Goal: Task Accomplishment & Management: Manage account settings

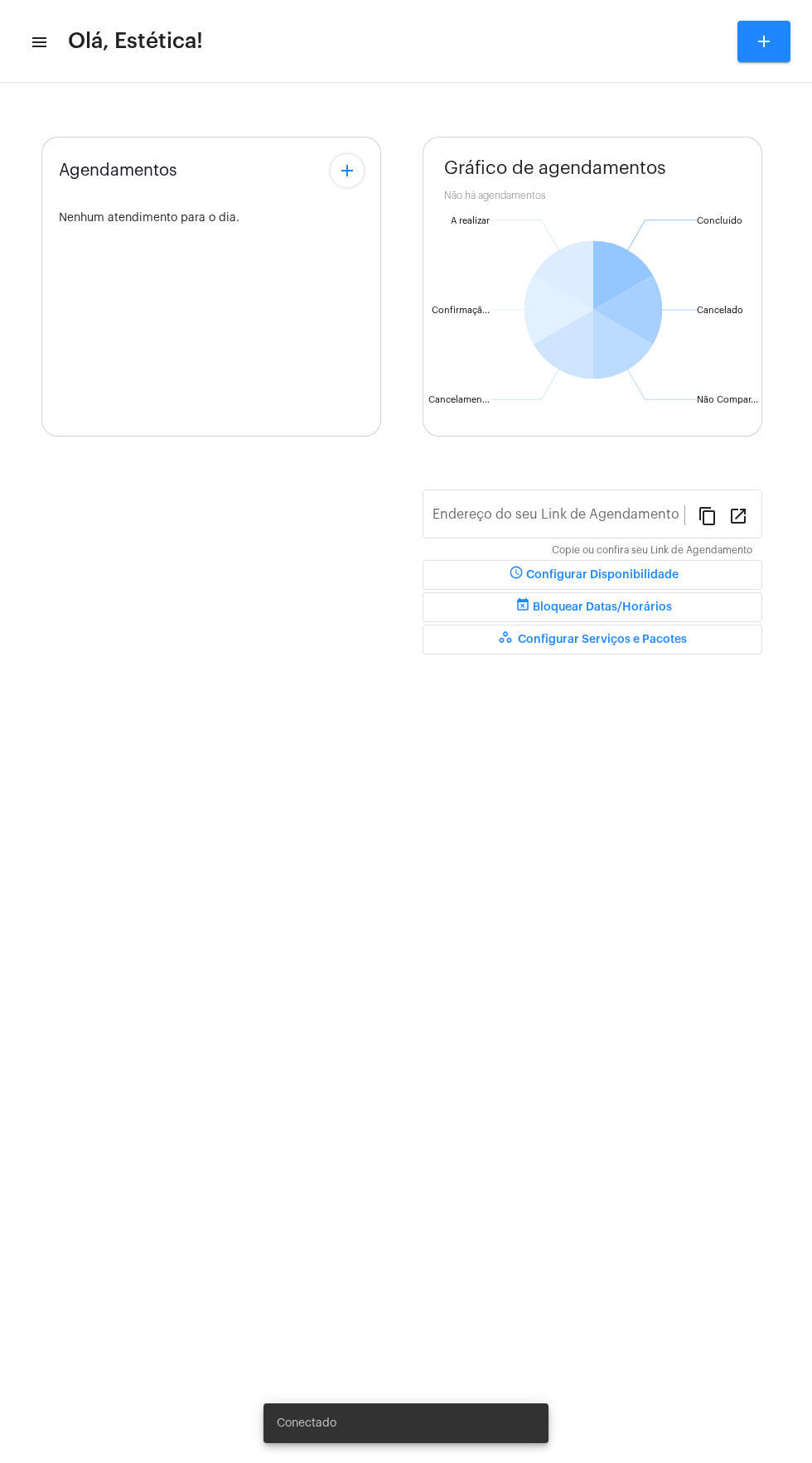
type input "[URL][DOMAIN_NAME]"
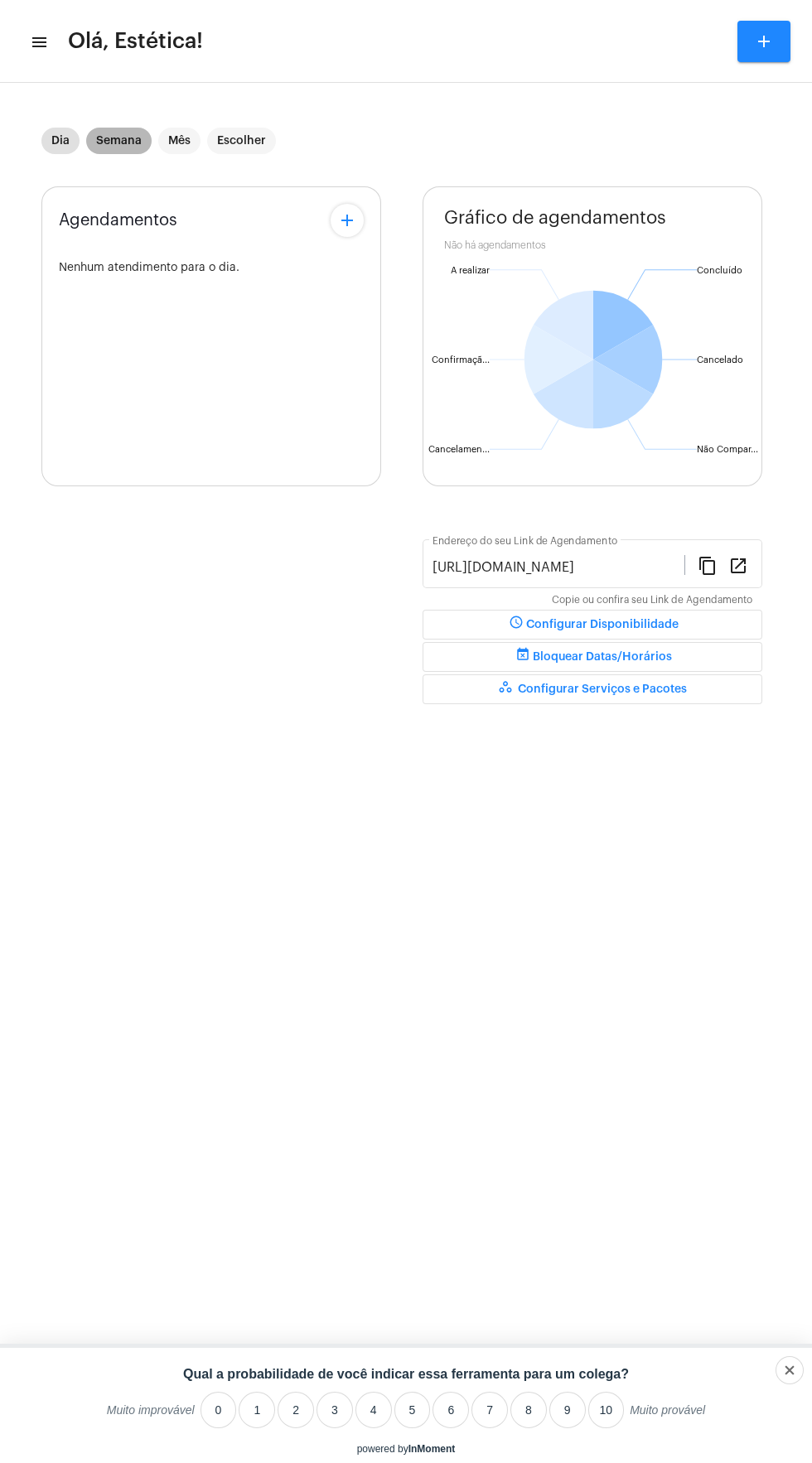
click at [137, 133] on mat-chip "Semana" at bounding box center [119, 141] width 66 height 27
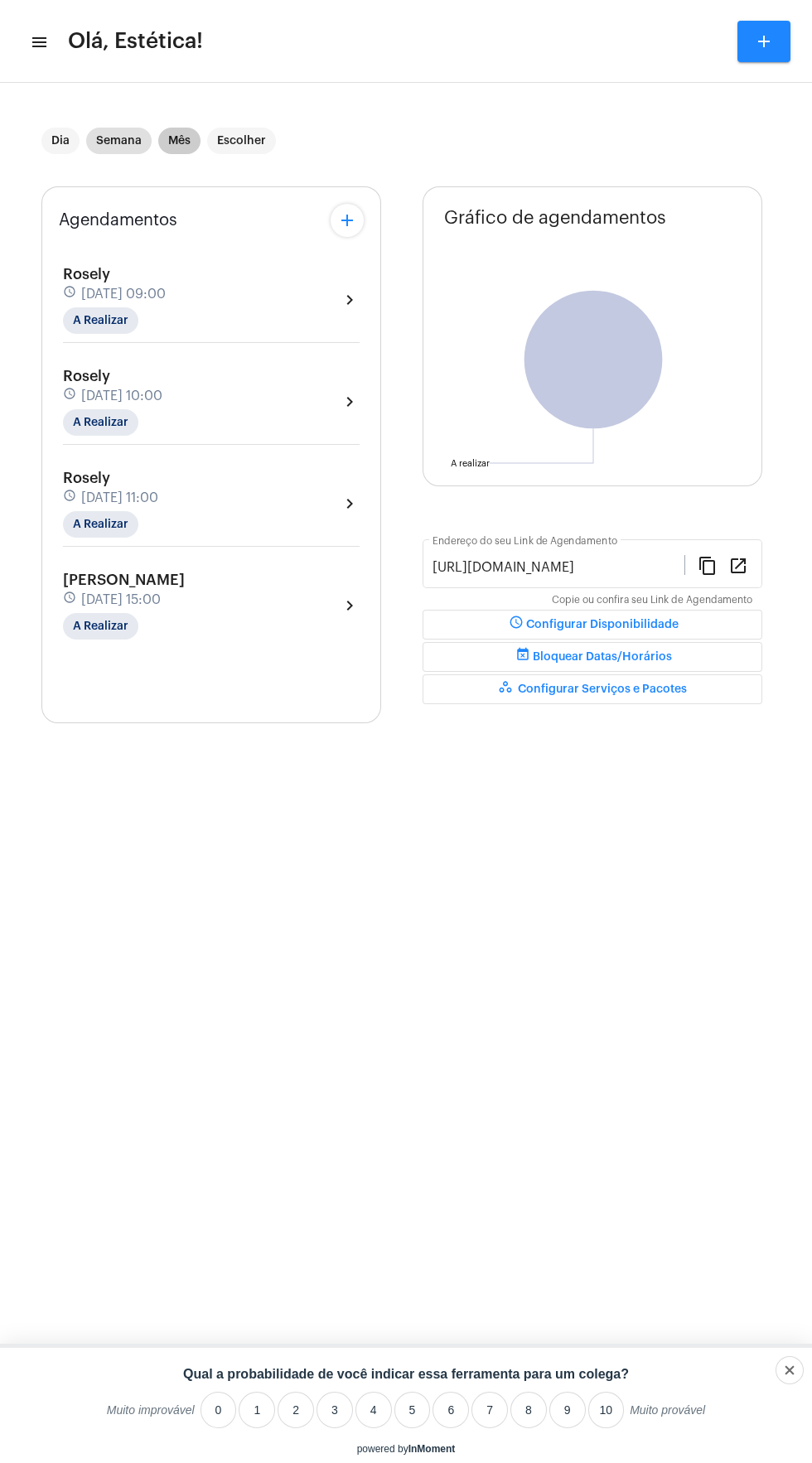
click at [178, 141] on mat-chip "Mês" at bounding box center [179, 141] width 42 height 27
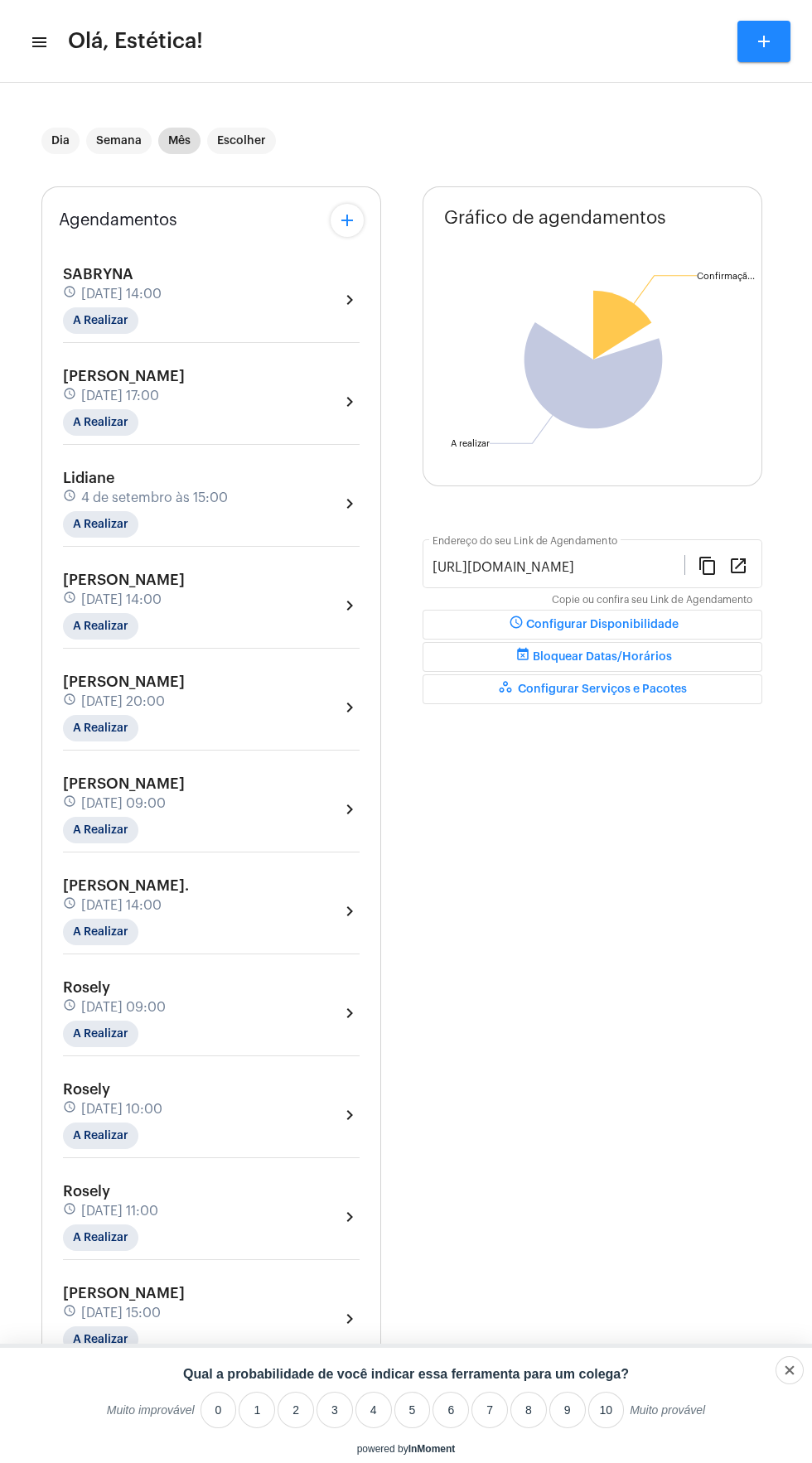
scroll to position [364, 0]
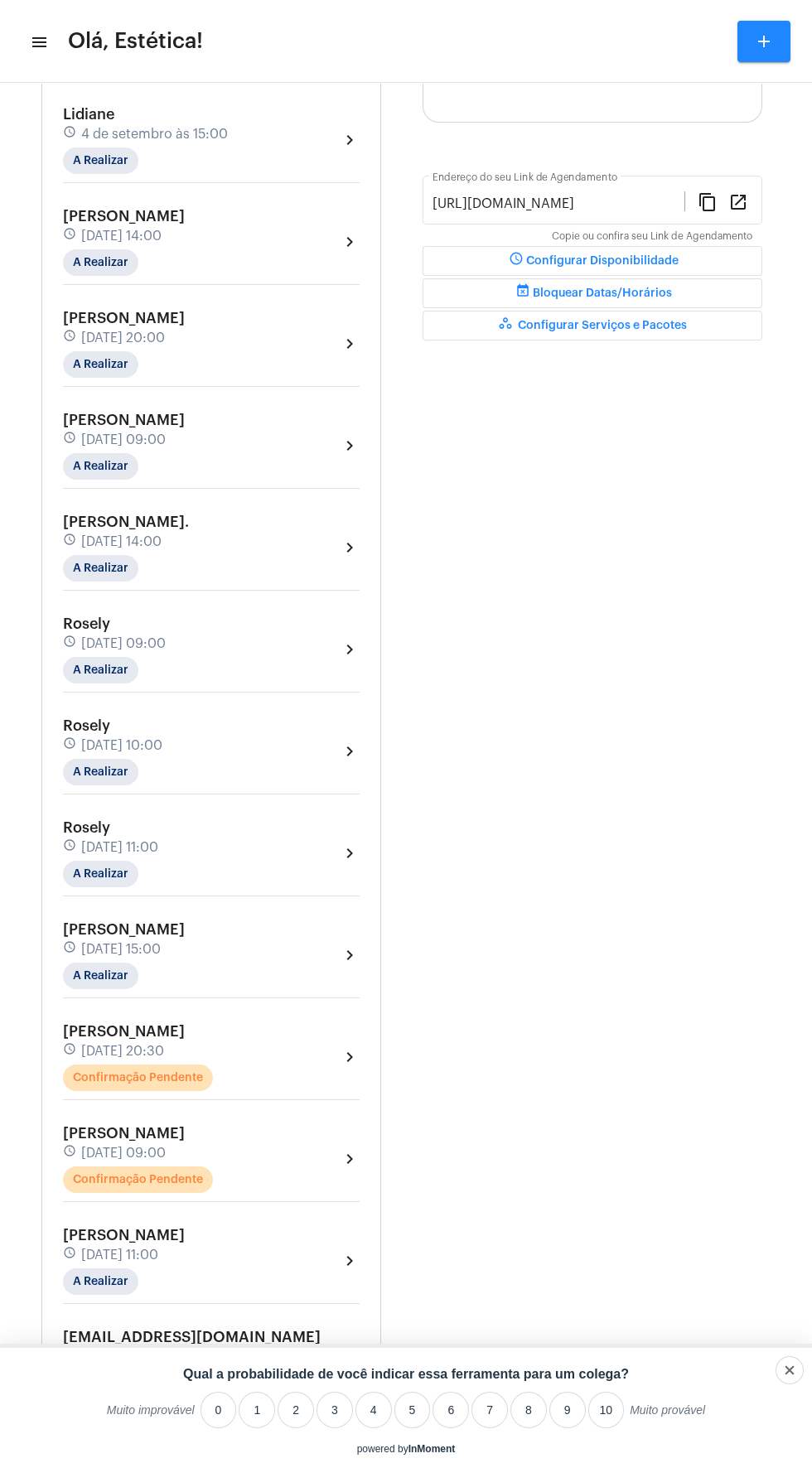
click at [282, 1055] on div "[PERSON_NAME] schedule [DATE] 20:30 Confirmação Pendente chevron_right" at bounding box center [211, 1057] width 297 height 68
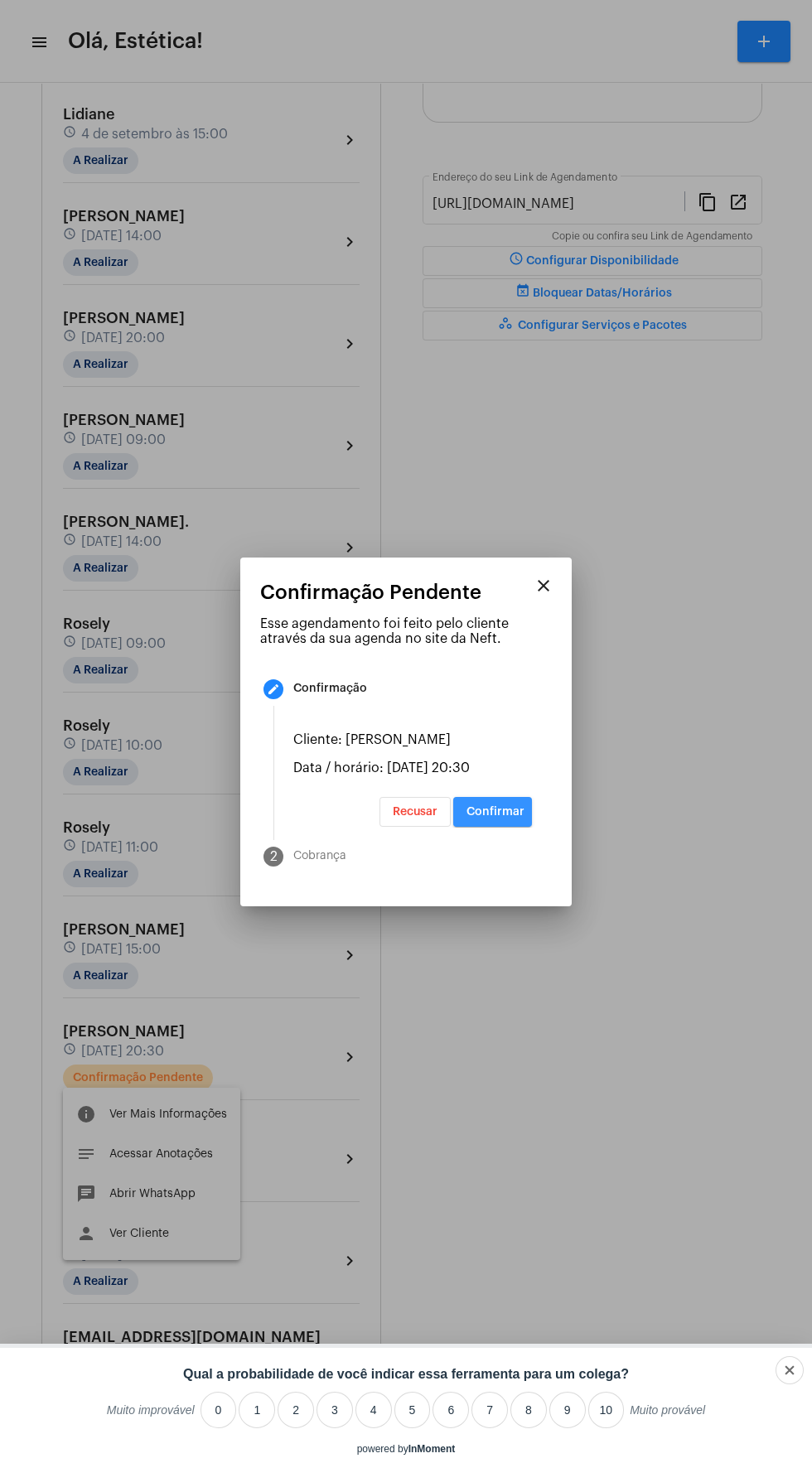
click at [492, 817] on span "Confirmar" at bounding box center [495, 812] width 58 height 12
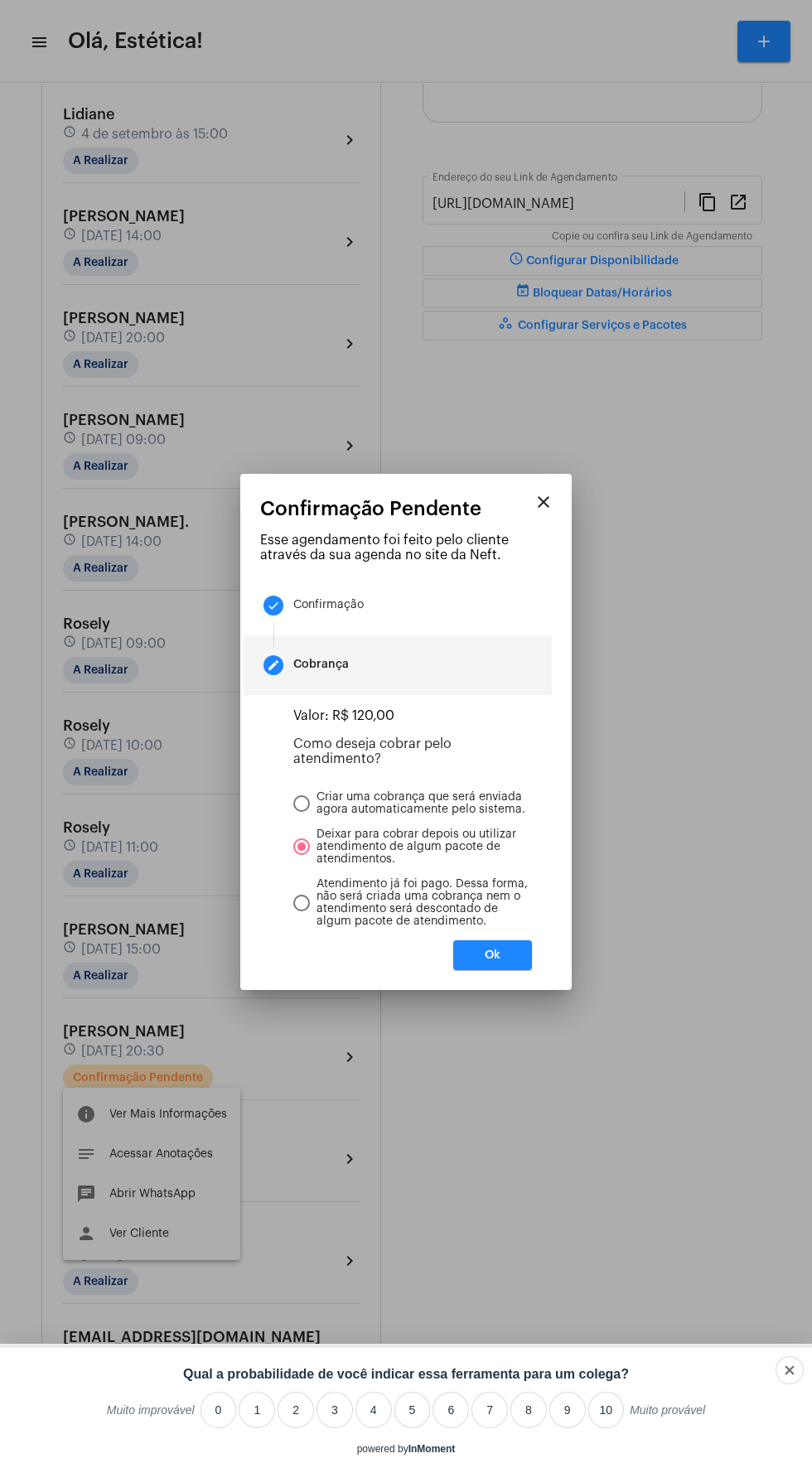
click at [510, 990] on mat-dialog-container "close Confirmação Pendente Esse agendamento foi feito pelo cliente através da s…" at bounding box center [406, 732] width 332 height 516
click at [511, 970] on button "Ok" at bounding box center [492, 956] width 79 height 30
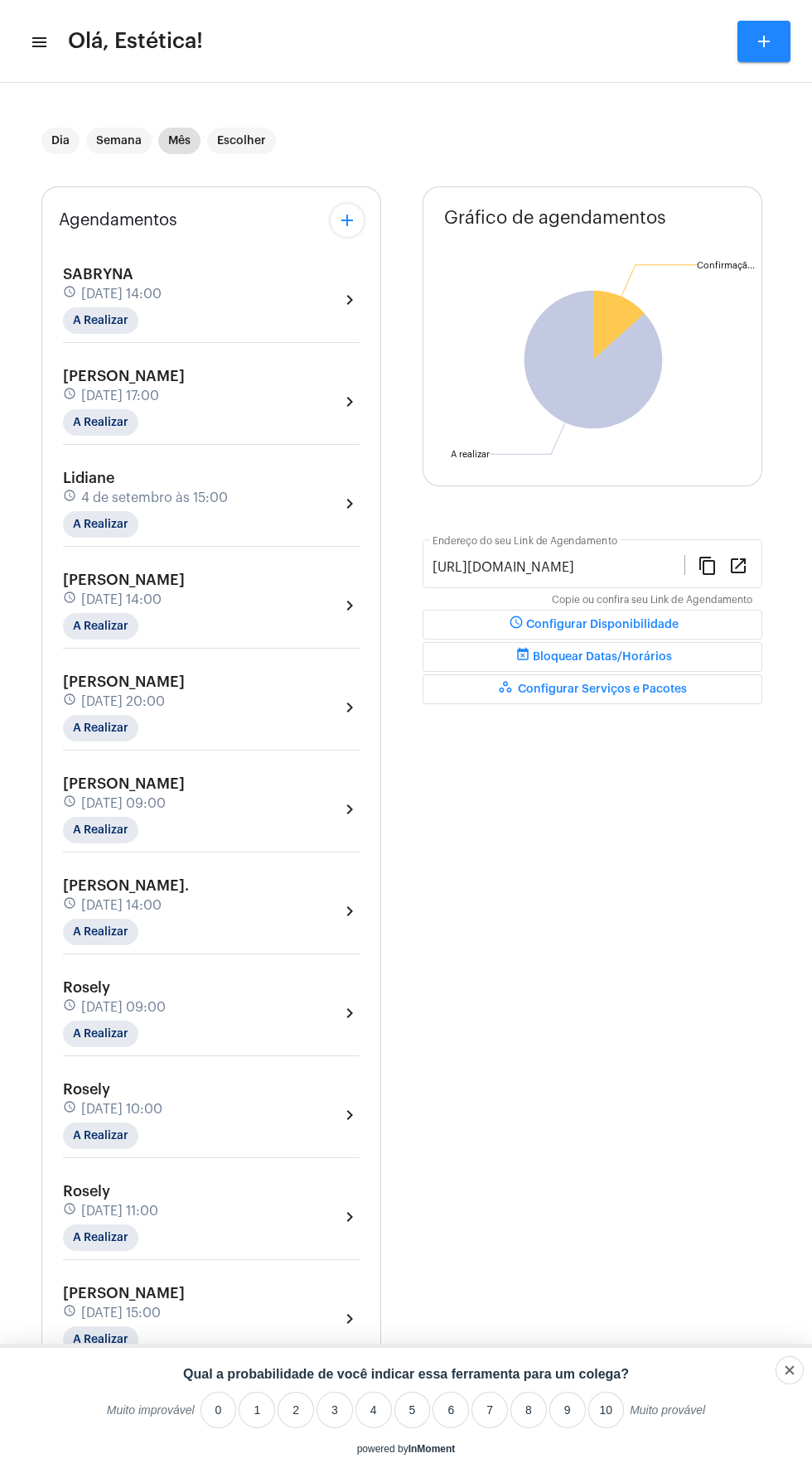
scroll to position [364, 0]
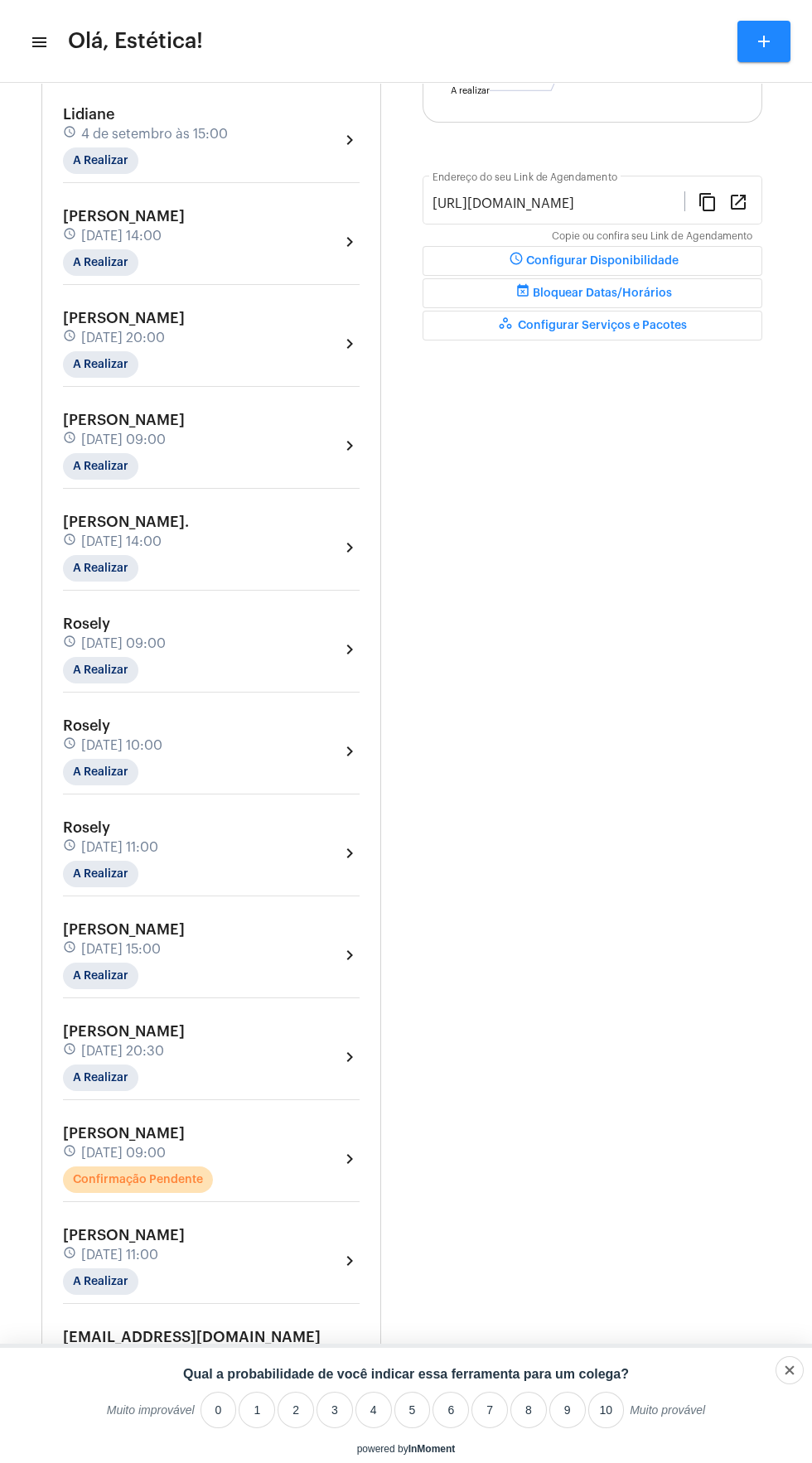
click at [289, 1165] on div "[PERSON_NAME] schedule [DATE] 09:00 Confirmação Pendente chevron_right" at bounding box center [211, 1159] width 297 height 68
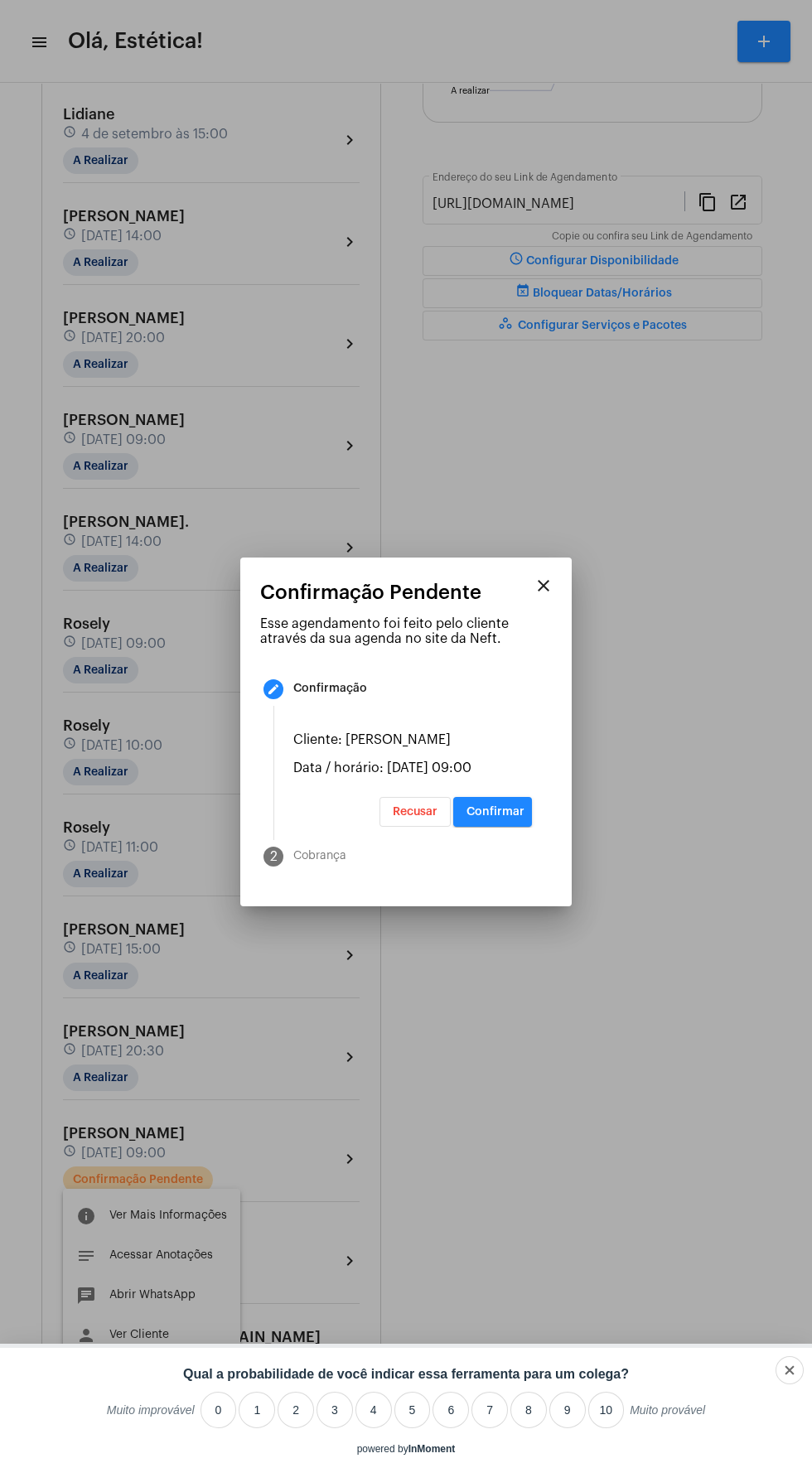
click at [495, 817] on span "Confirmar" at bounding box center [495, 812] width 58 height 12
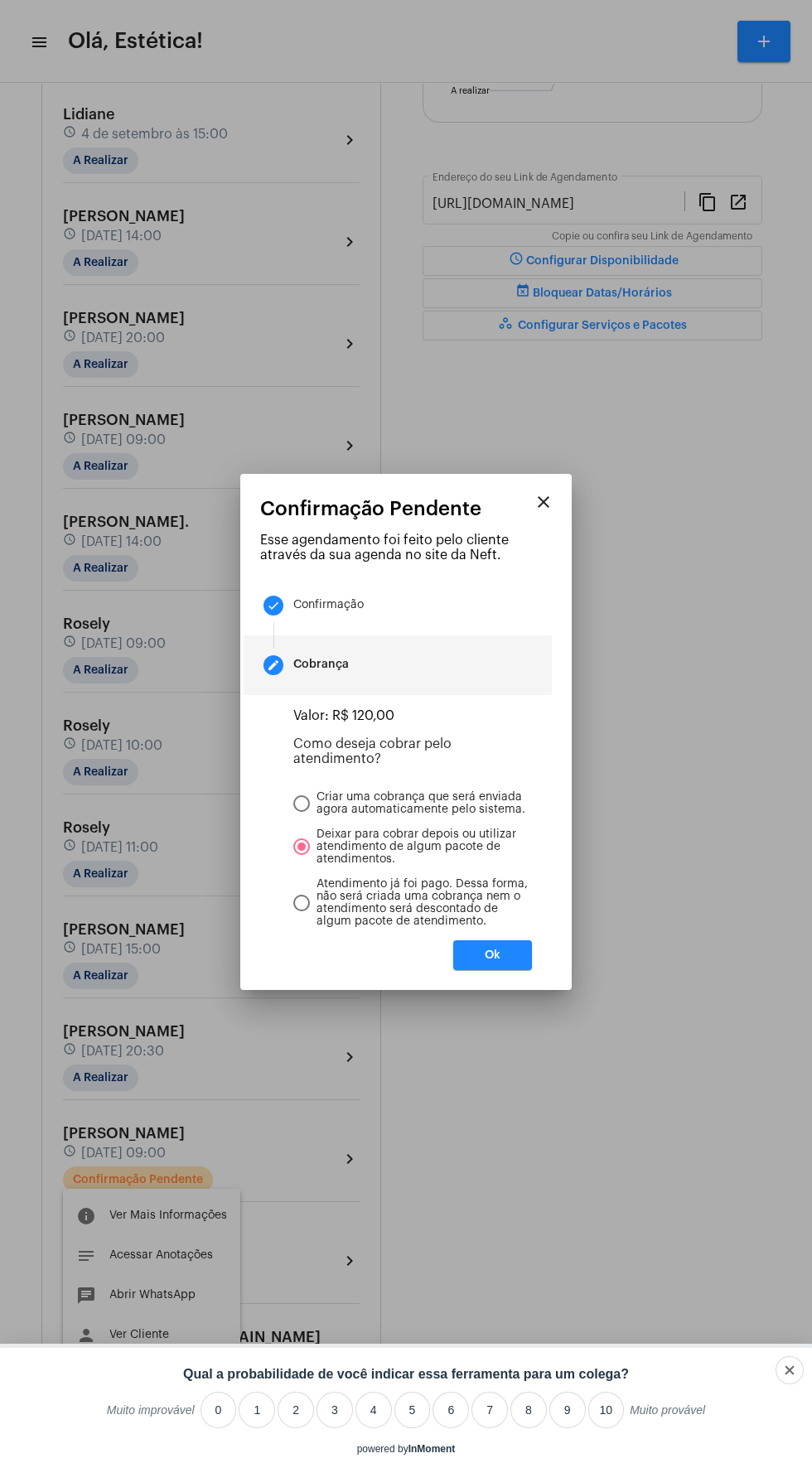
click at [498, 990] on mat-dialog-container "close Confirmação Pendente Esse agendamento foi feito pelo cliente através da s…" at bounding box center [406, 732] width 332 height 516
click at [523, 965] on button "Ok" at bounding box center [492, 956] width 79 height 30
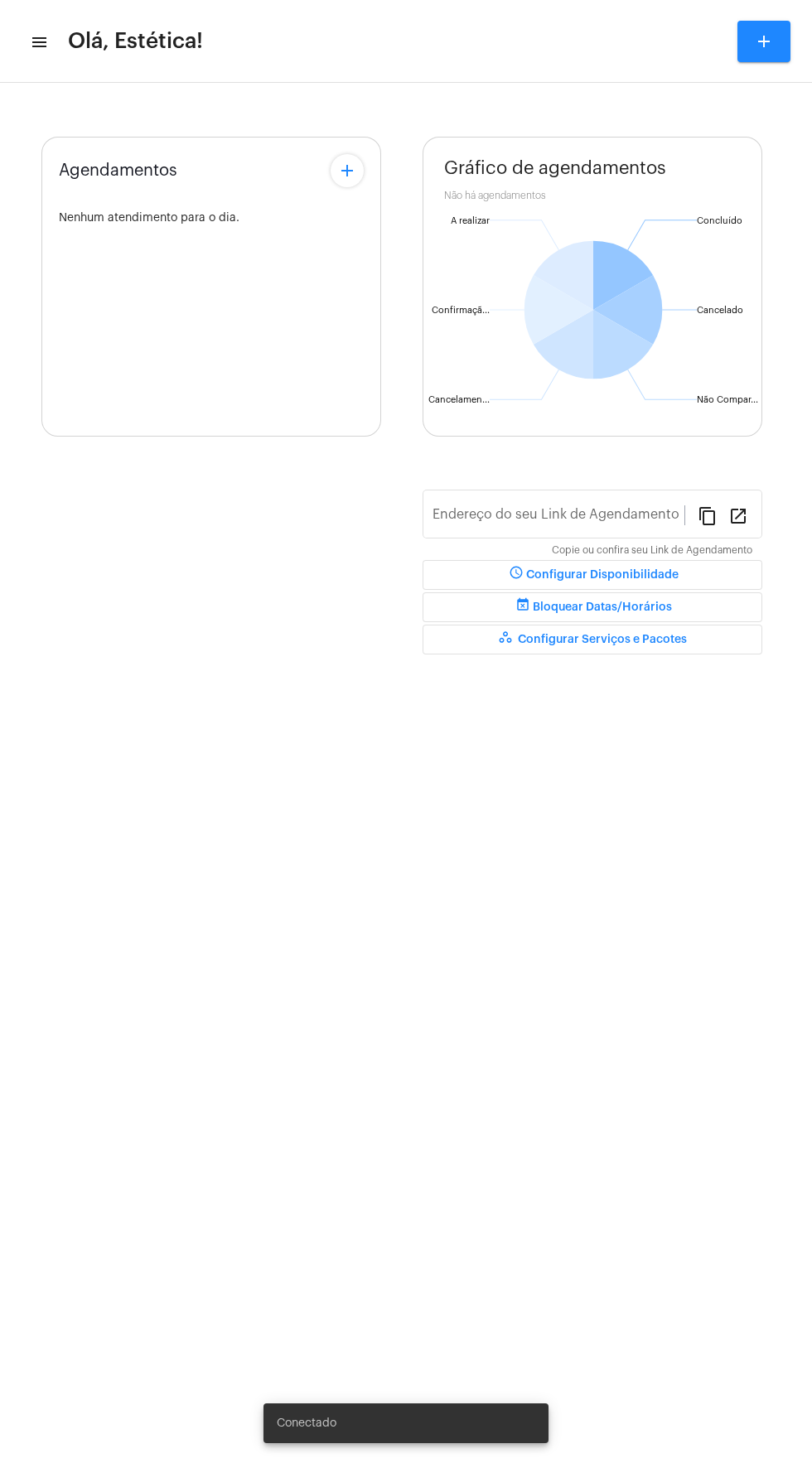
type input "[URL][DOMAIN_NAME]"
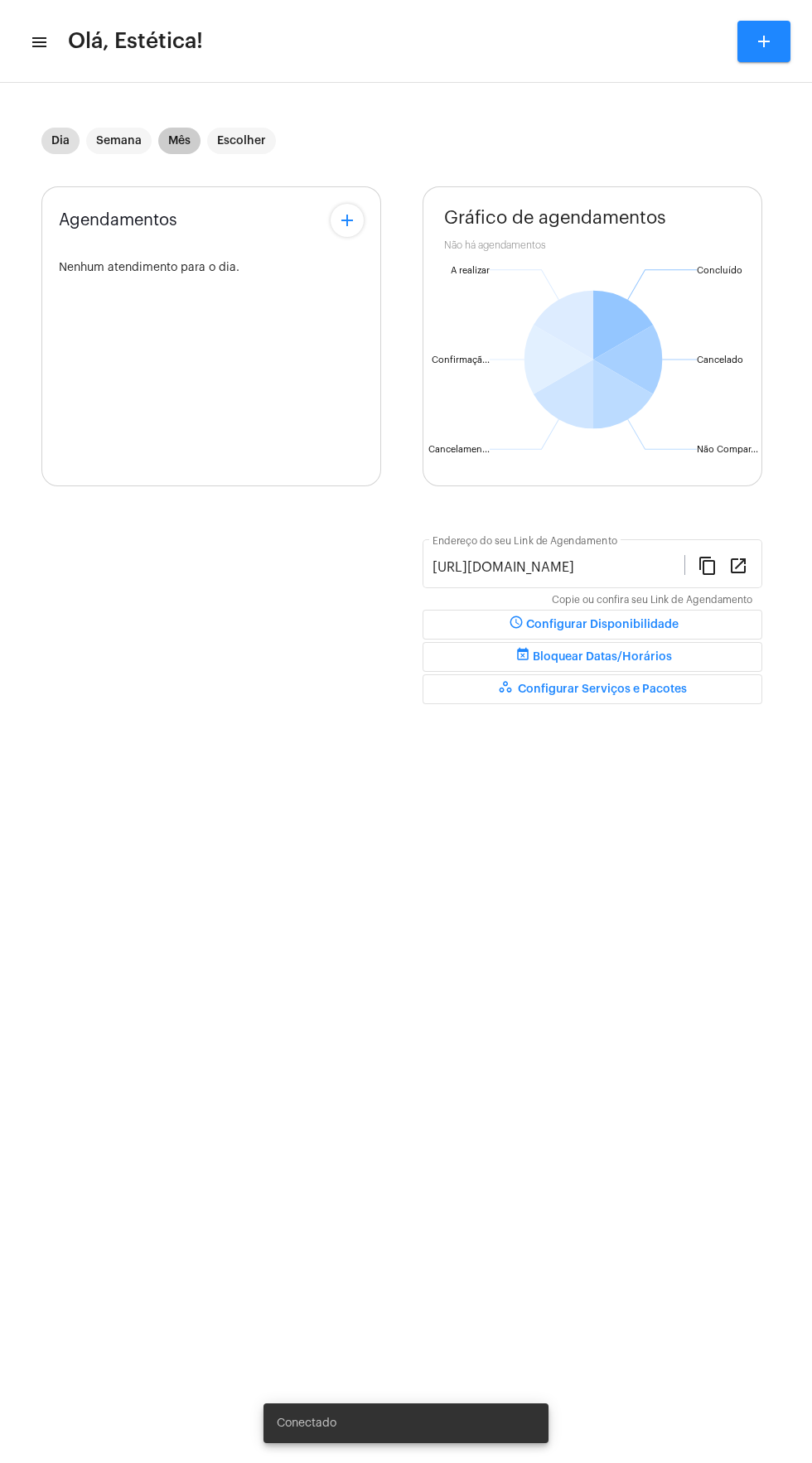
click at [174, 141] on mat-chip "Mês" at bounding box center [179, 141] width 42 height 27
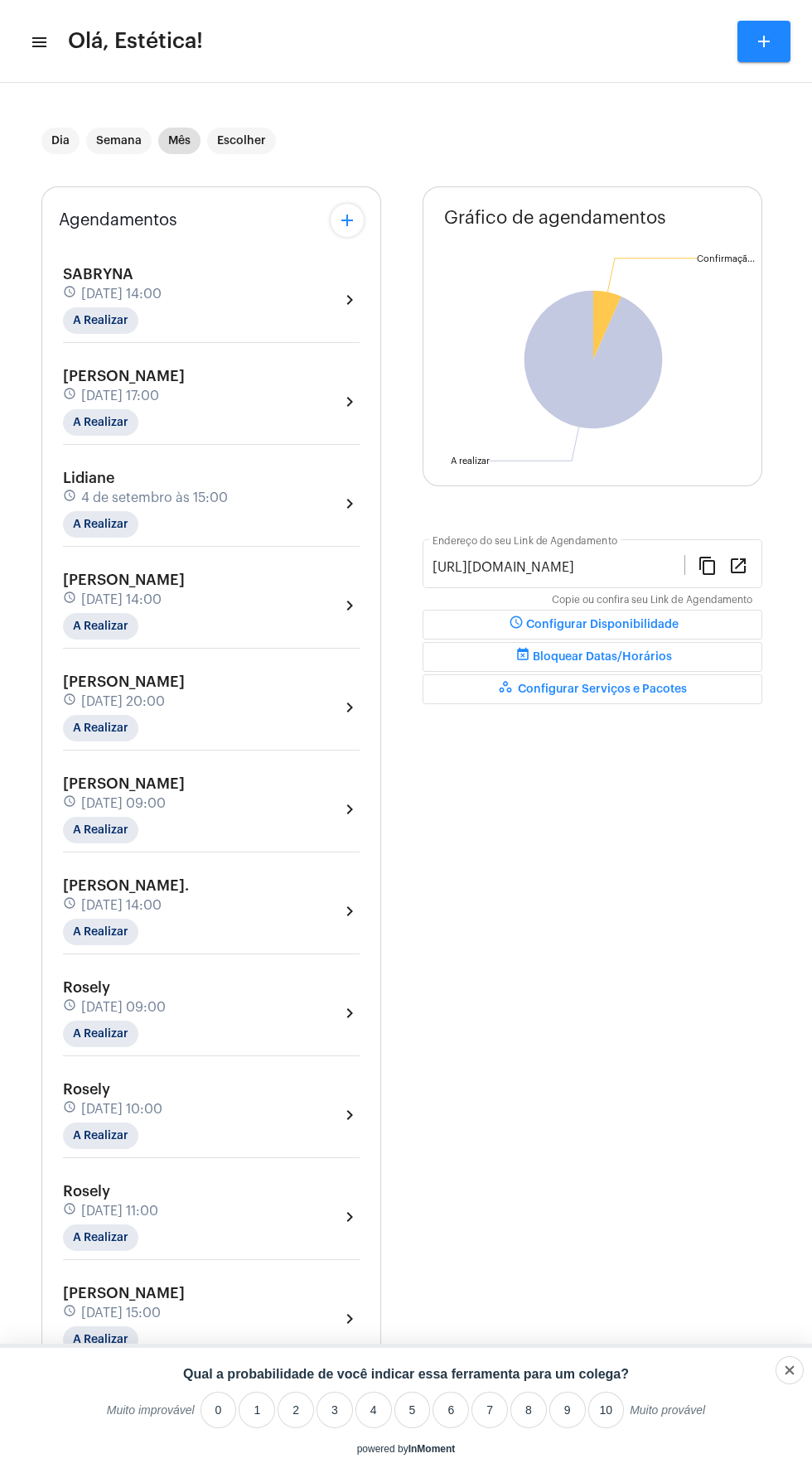
scroll to position [364, 0]
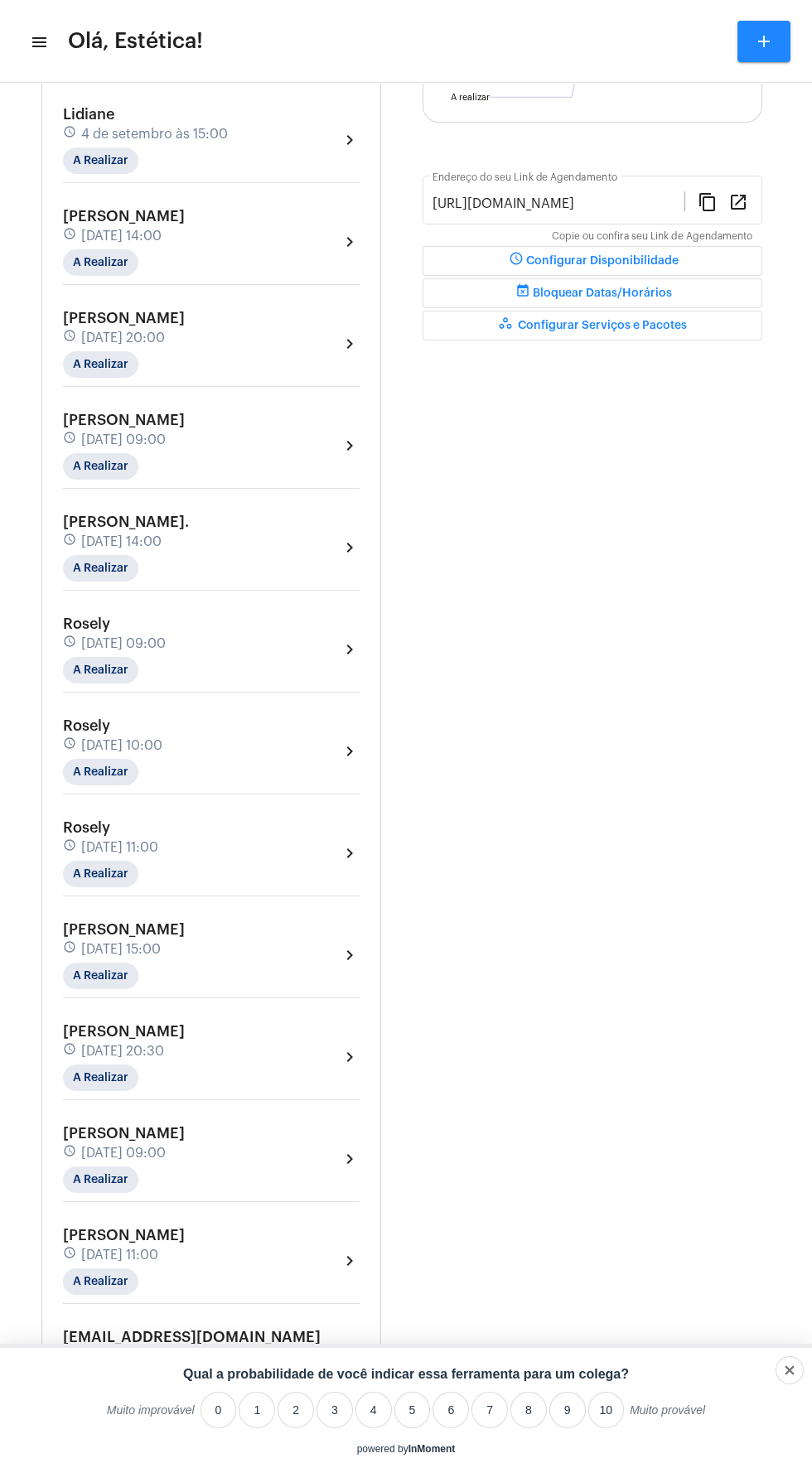
click at [771, 1373] on p "Qual a probabilidade de você indicar essa ferramenta para um colega?" at bounding box center [406, 1374] width 812 height 20
click at [782, 1373] on div "descartar" at bounding box center [767, 1369] width 48 height 13
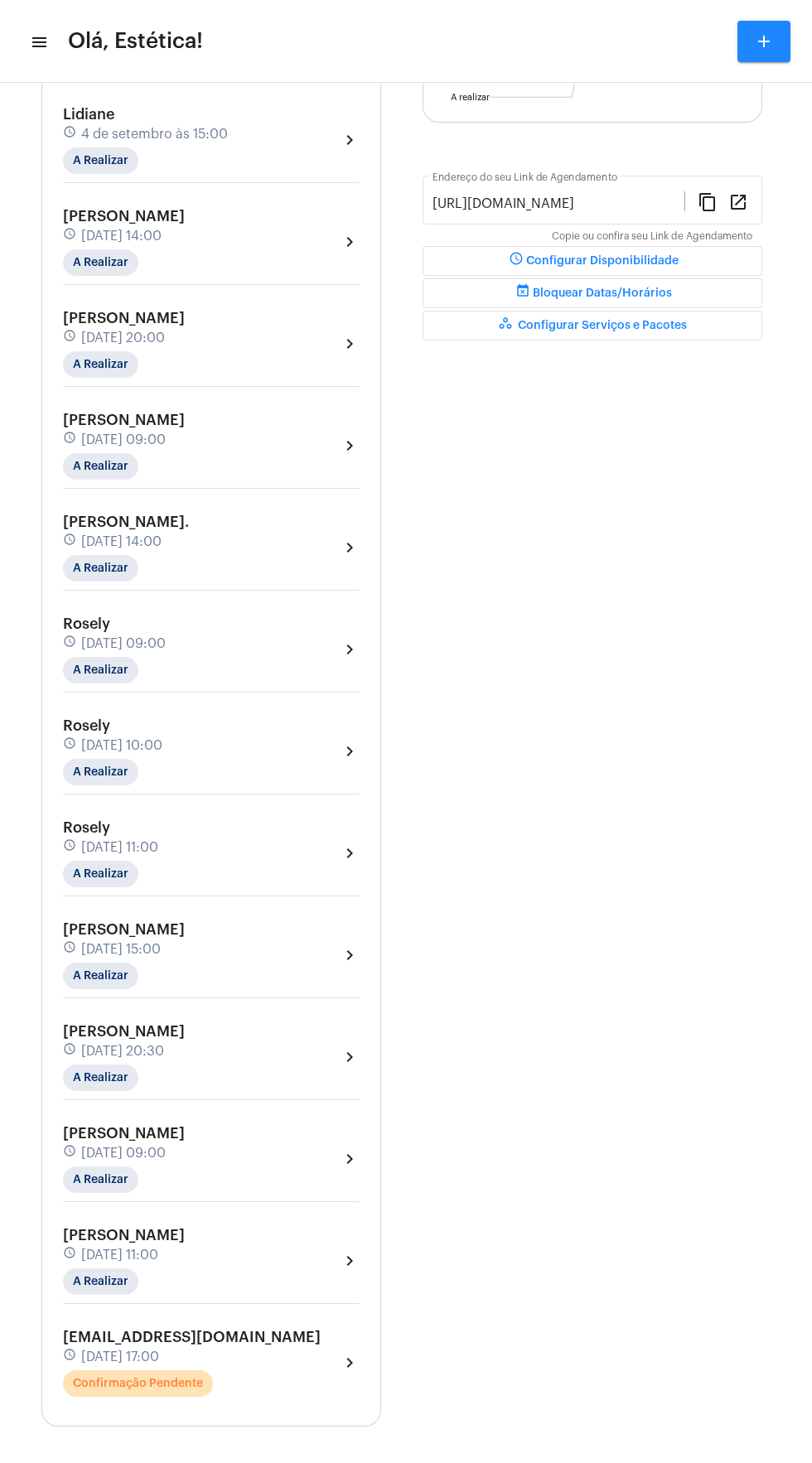
click at [277, 1356] on div "Jeniferalice250@gmail.com schedule 26 de setembro às 17:00 Confirmação Pendente…" at bounding box center [211, 1362] width 297 height 68
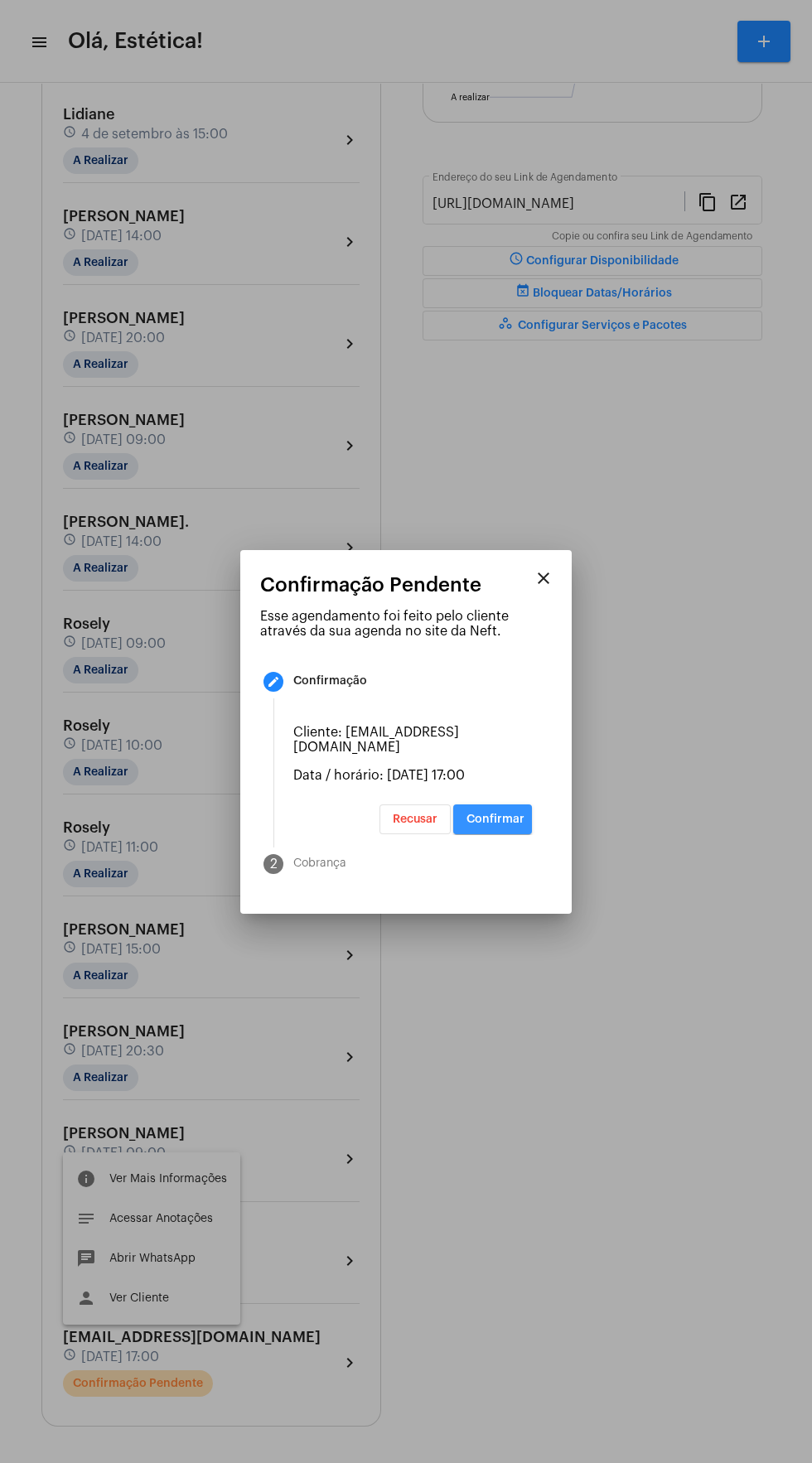
click at [492, 825] on span "Confirmar" at bounding box center [495, 819] width 58 height 12
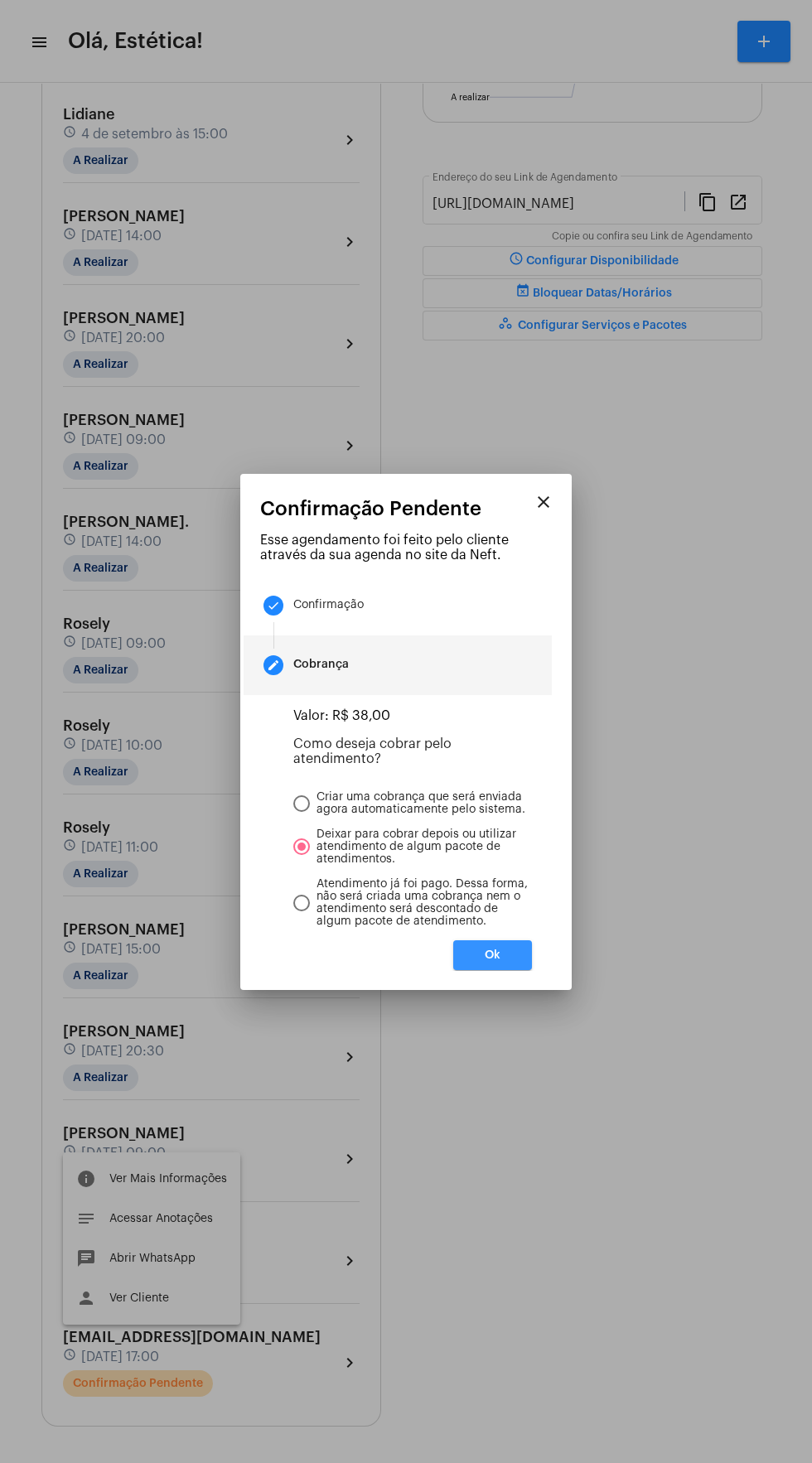
click at [503, 970] on button "Ok" at bounding box center [492, 956] width 79 height 30
